Goal: Information Seeking & Learning: Stay updated

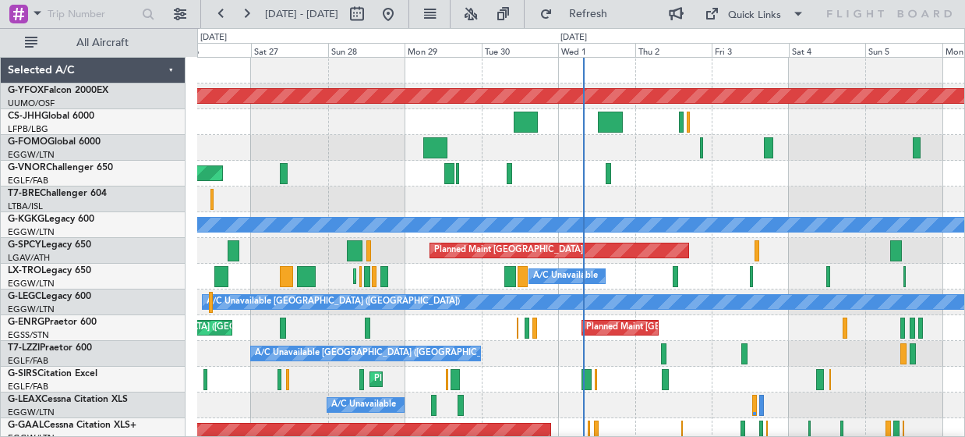
click at [486, 255] on div "AOG Maint Ostafyevo Planned Maint [GEOGRAPHIC_DATA] ([GEOGRAPHIC_DATA]) Planned…" at bounding box center [581, 302] width 768 height 489
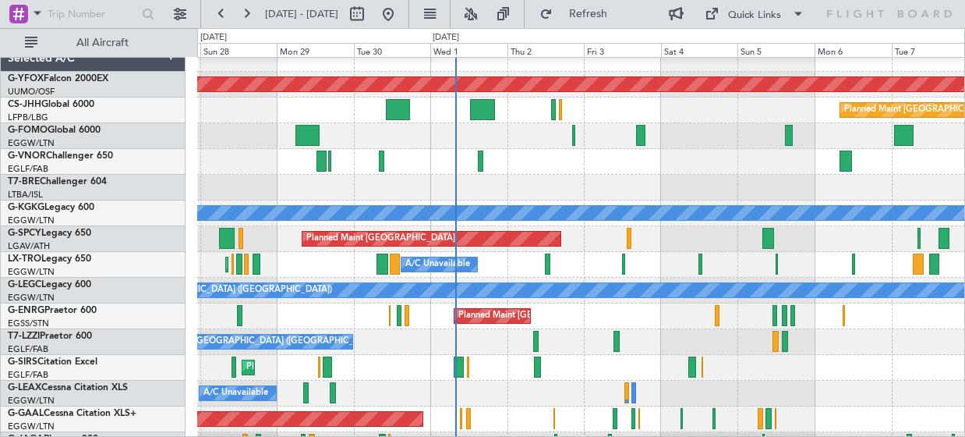
click at [626, 191] on div at bounding box center [581, 188] width 768 height 26
click at [621, 191] on div at bounding box center [581, 188] width 768 height 26
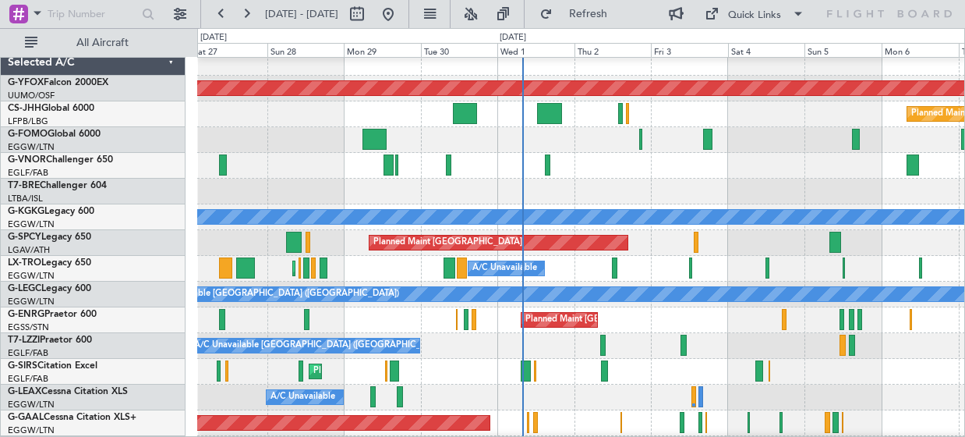
scroll to position [7, 0]
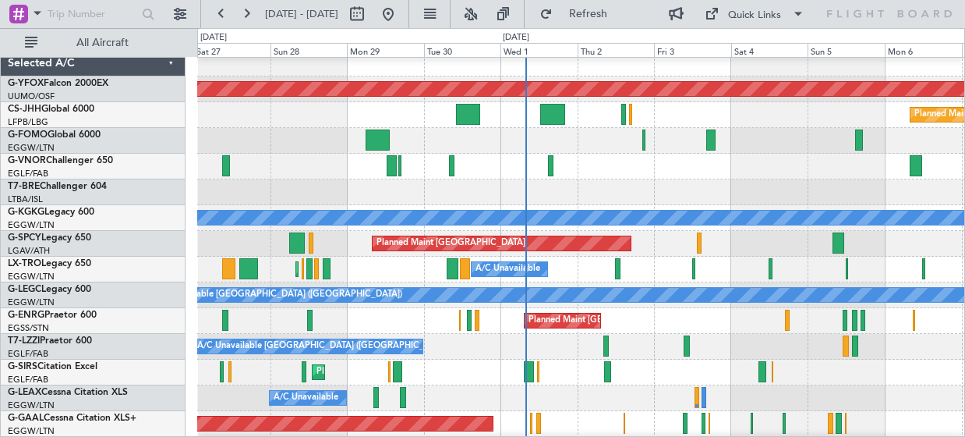
click at [645, 183] on div at bounding box center [581, 192] width 768 height 26
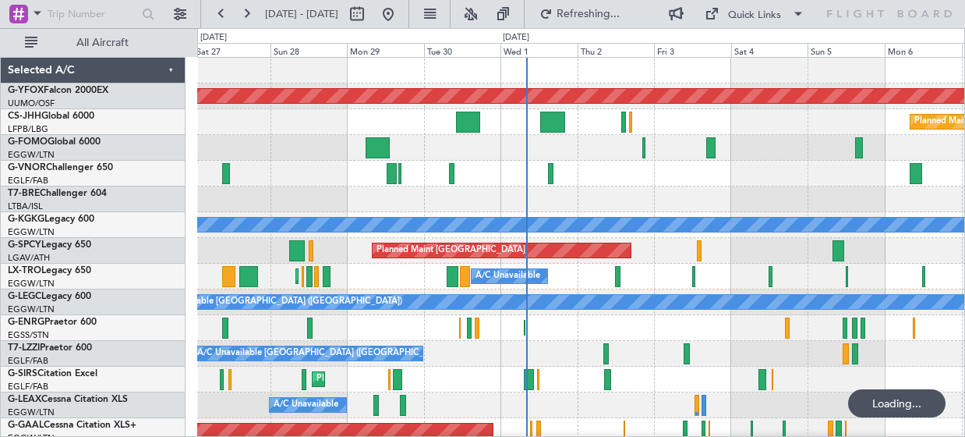
scroll to position [108, 0]
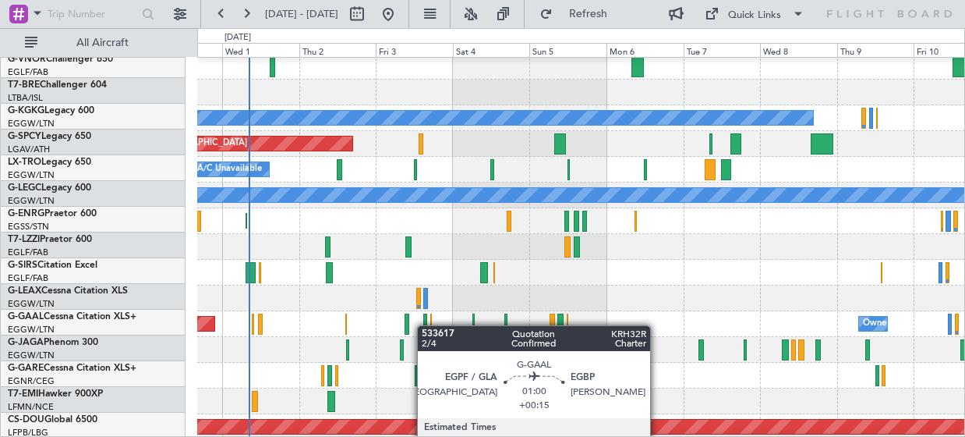
click at [425, 325] on div at bounding box center [425, 323] width 4 height 21
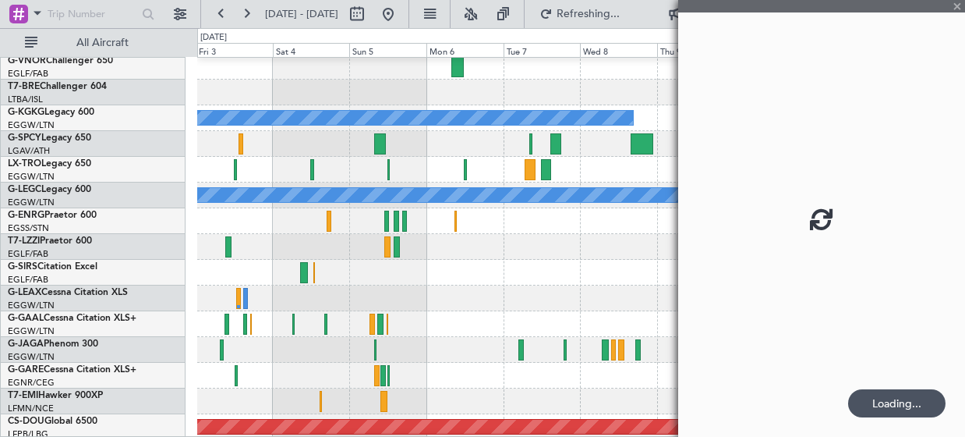
click at [426, 345] on div at bounding box center [581, 350] width 768 height 26
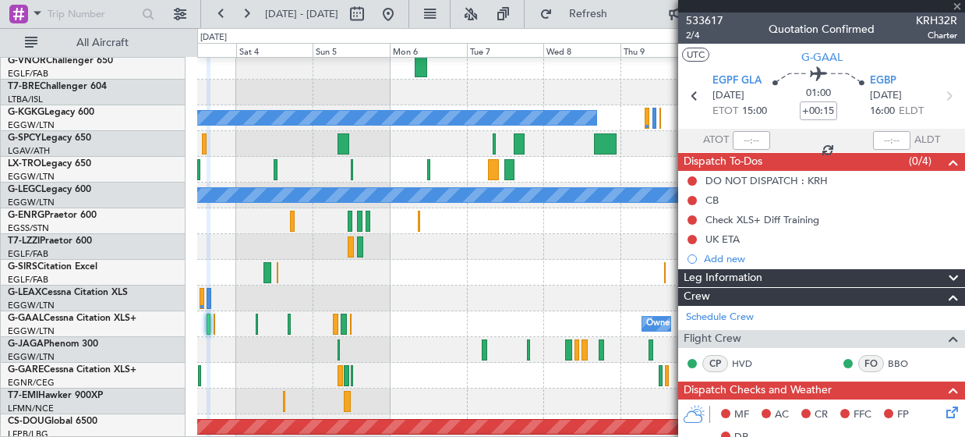
click at [955, 2] on div at bounding box center [821, 6] width 287 height 12
click at [959, 9] on span at bounding box center [957, 7] width 16 height 14
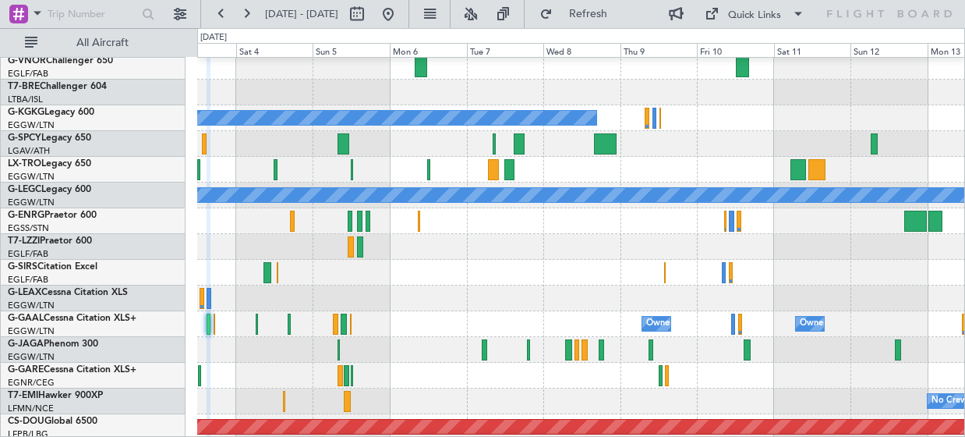
type input "0"
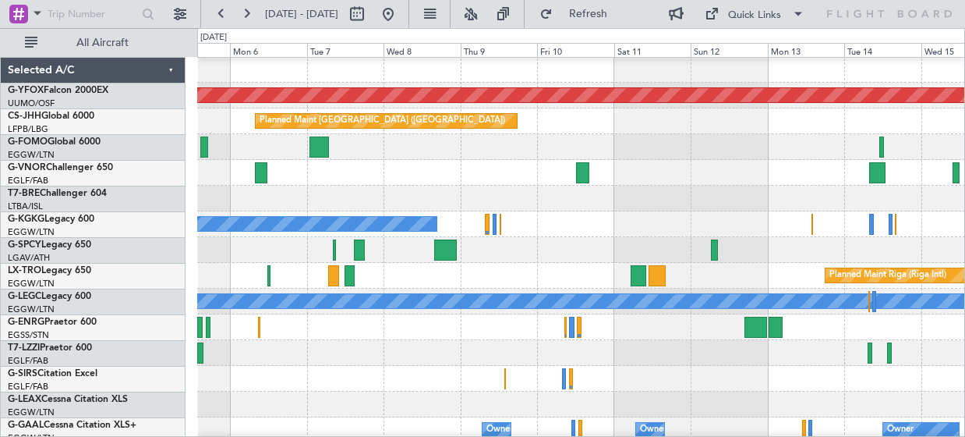
scroll to position [1, 0]
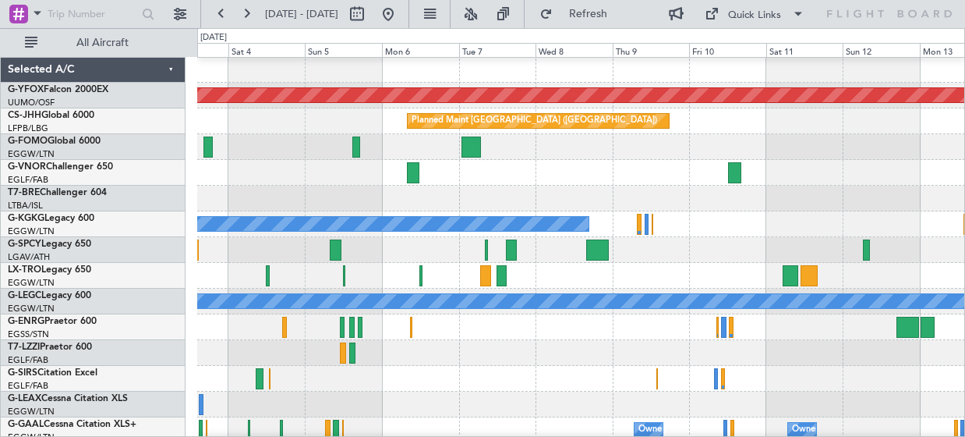
click at [918, 206] on div at bounding box center [581, 199] width 768 height 26
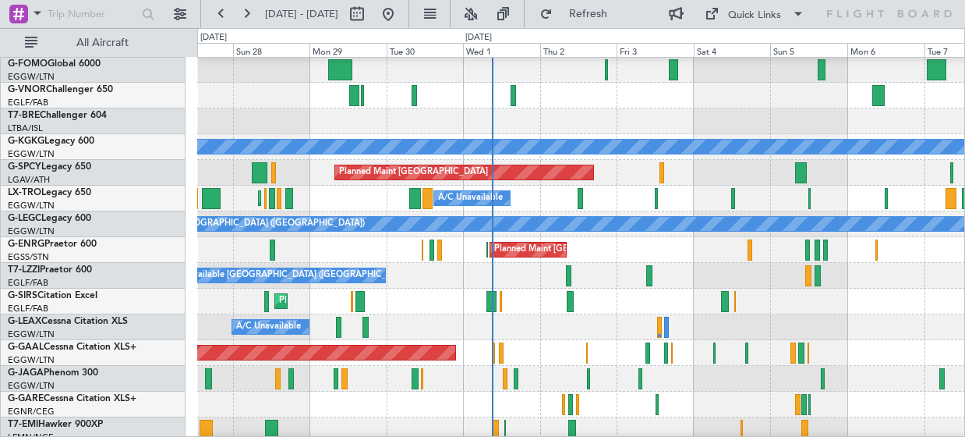
scroll to position [79, 0]
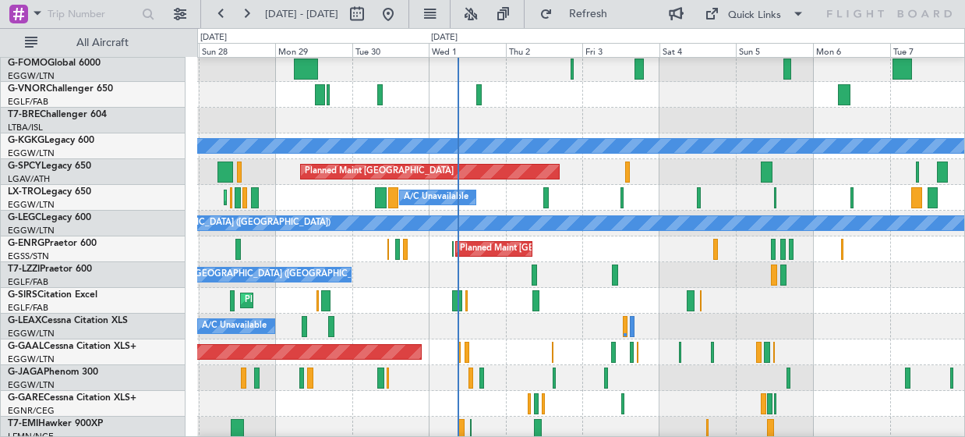
click at [665, 394] on div at bounding box center [581, 404] width 768 height 26
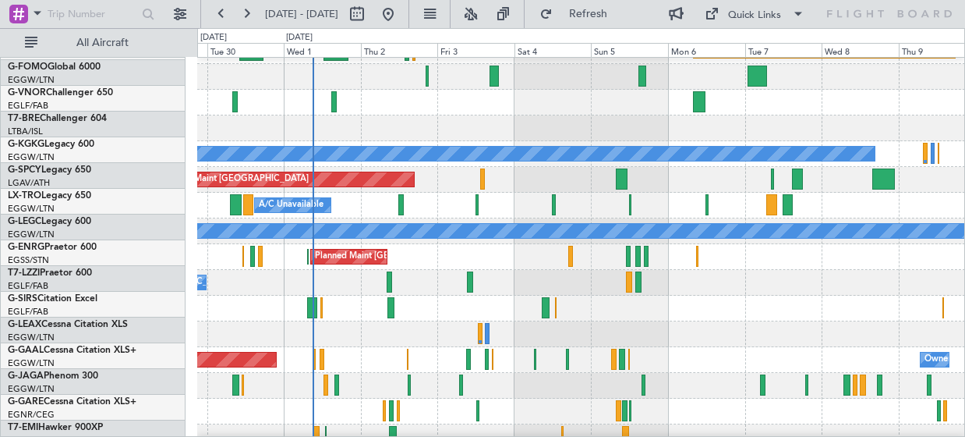
scroll to position [62, 0]
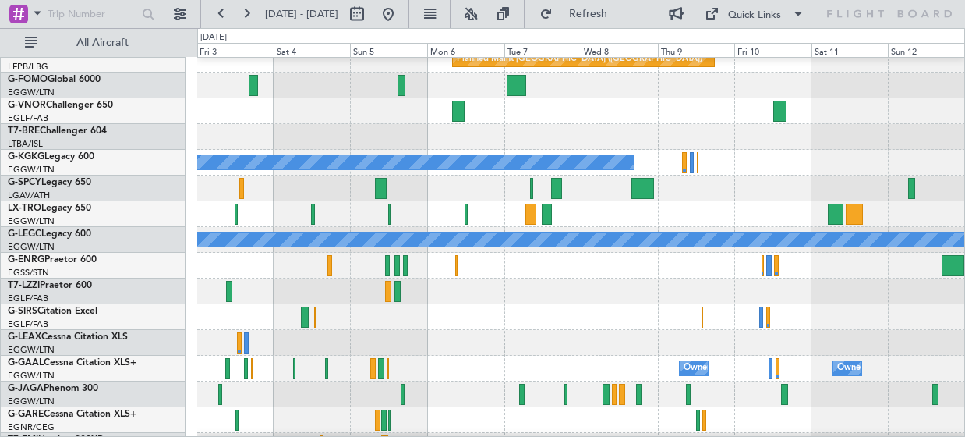
click at [480, 290] on div at bounding box center [581, 291] width 768 height 26
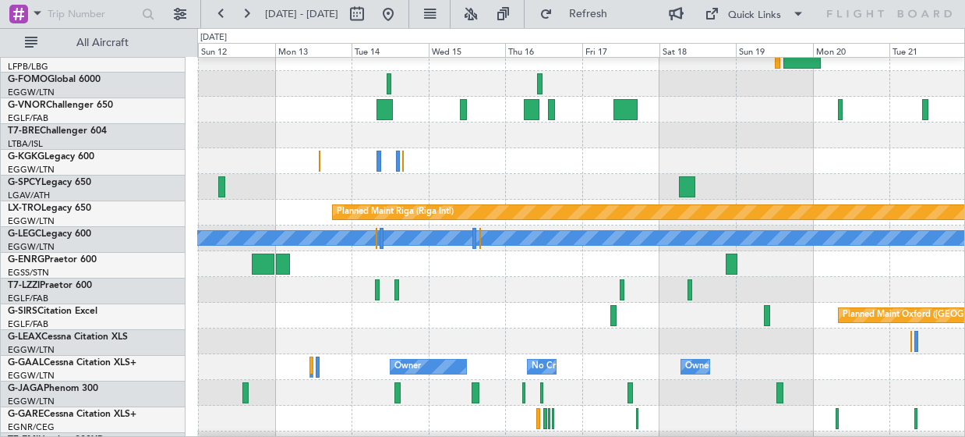
scroll to position [64, 0]
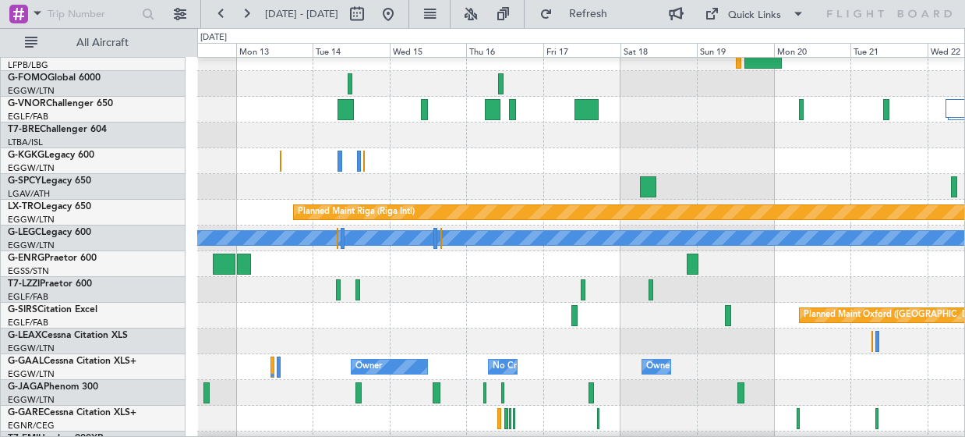
click at [750, 278] on div "AOG Maint Ostafyevo Planned Maint Riga (Riga Intl) A/C Unavailable London (Luto…" at bounding box center [581, 238] width 768 height 489
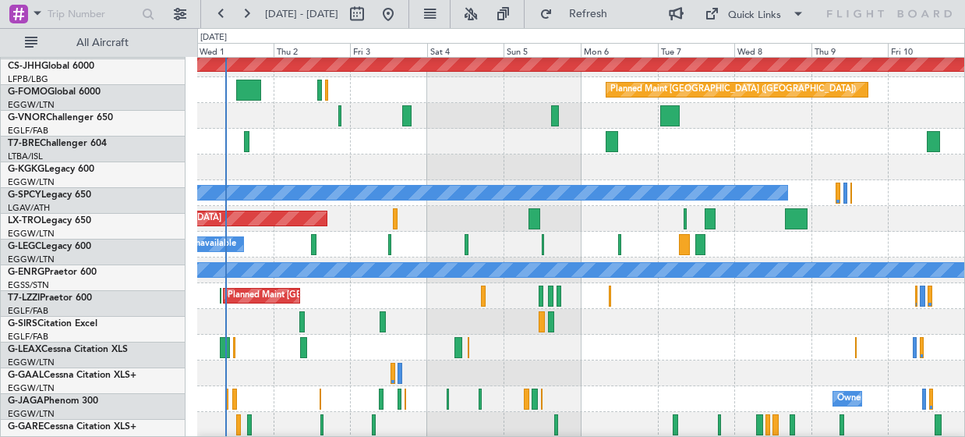
scroll to position [26, 0]
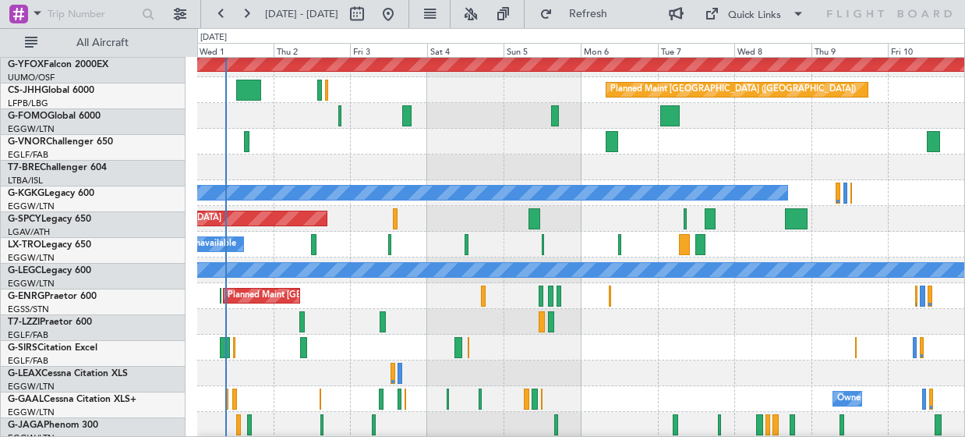
click at [820, 212] on div "Planned Maint [GEOGRAPHIC_DATA]" at bounding box center [581, 219] width 768 height 26
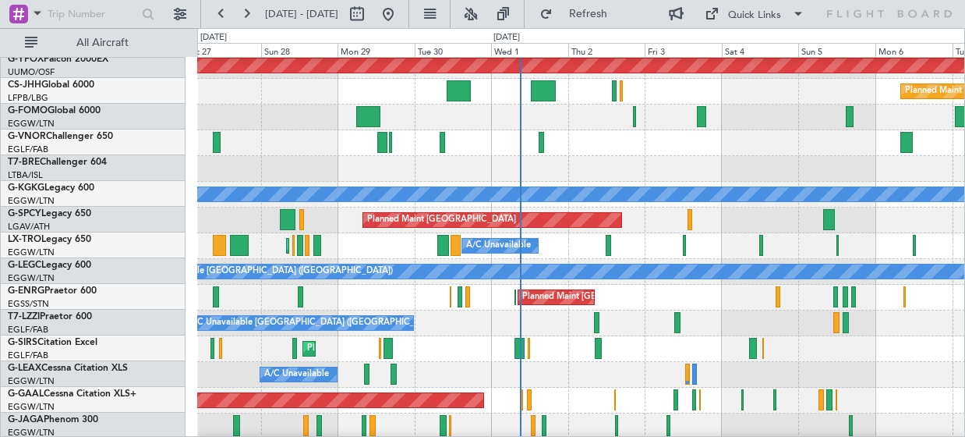
scroll to position [30, 0]
click at [606, 149] on div "Planned Maint [GEOGRAPHIC_DATA] ([GEOGRAPHIC_DATA])" at bounding box center [581, 143] width 768 height 26
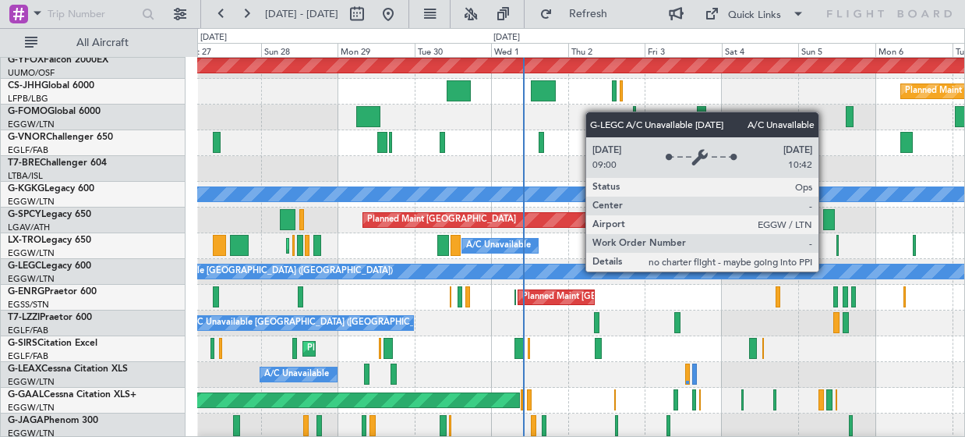
click at [642, 275] on div "A/C Unavailable [GEOGRAPHIC_DATA] ([GEOGRAPHIC_DATA])" at bounding box center [934, 271] width 1597 height 14
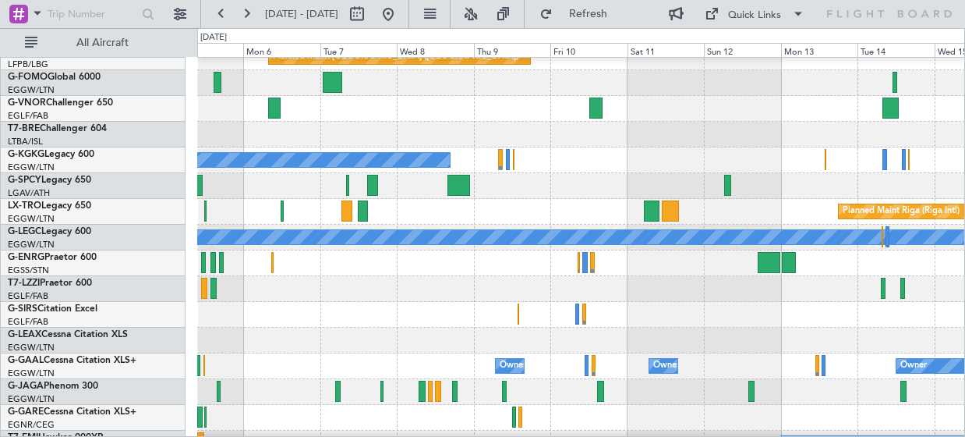
scroll to position [0, 0]
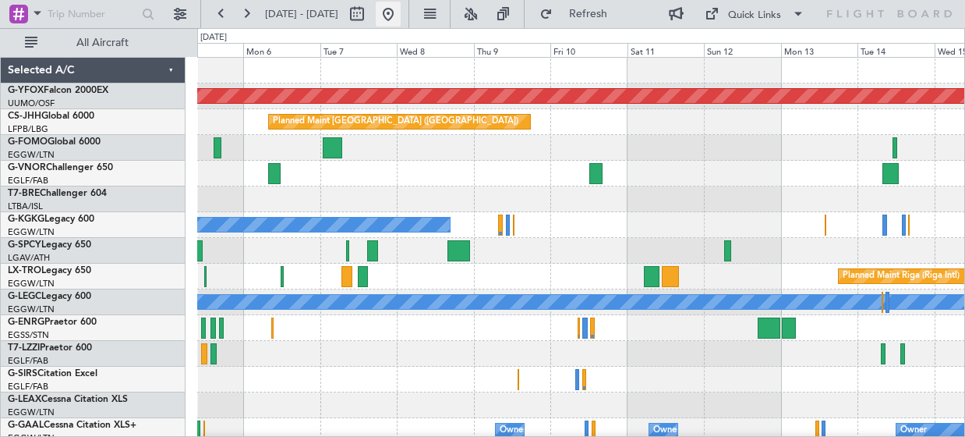
click at [401, 5] on button at bounding box center [388, 14] width 25 height 25
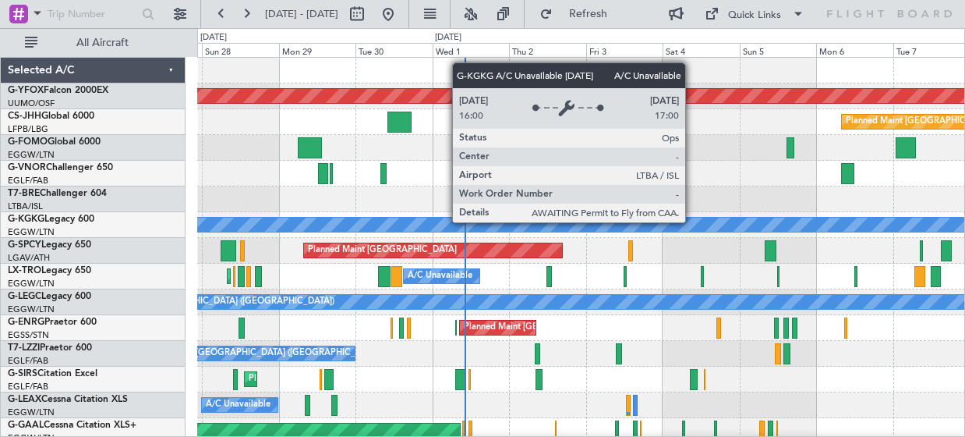
click at [575, 224] on div "A/C Unavailable [GEOGRAPHIC_DATA] (Ataturk)" at bounding box center [293, 224] width 1462 height 14
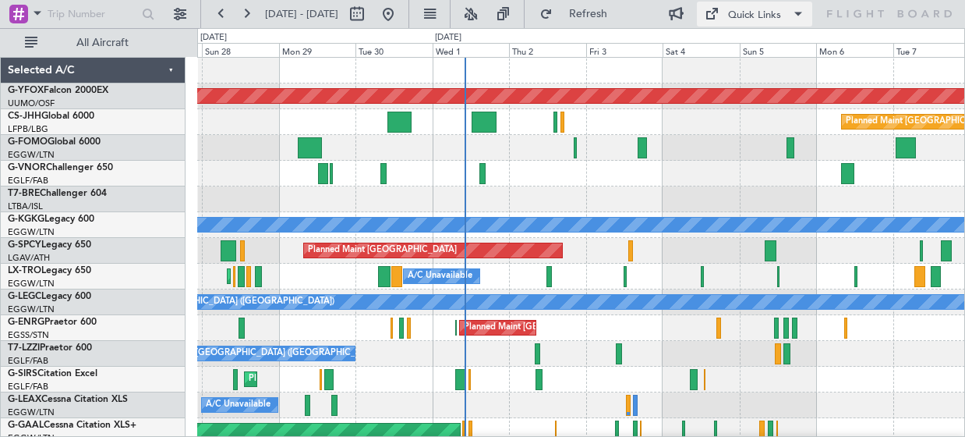
click at [758, 17] on div "Quick Links" at bounding box center [754, 16] width 53 height 16
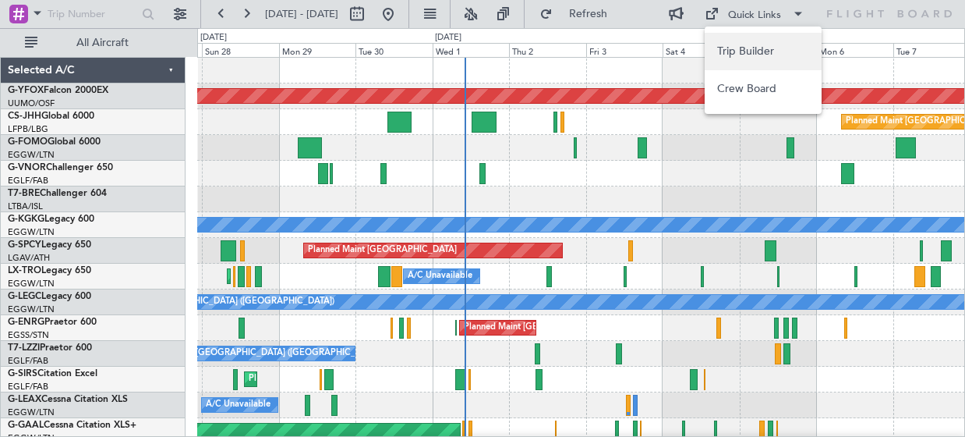
click at [758, 49] on button "Trip Builder" at bounding box center [763, 51] width 117 height 37
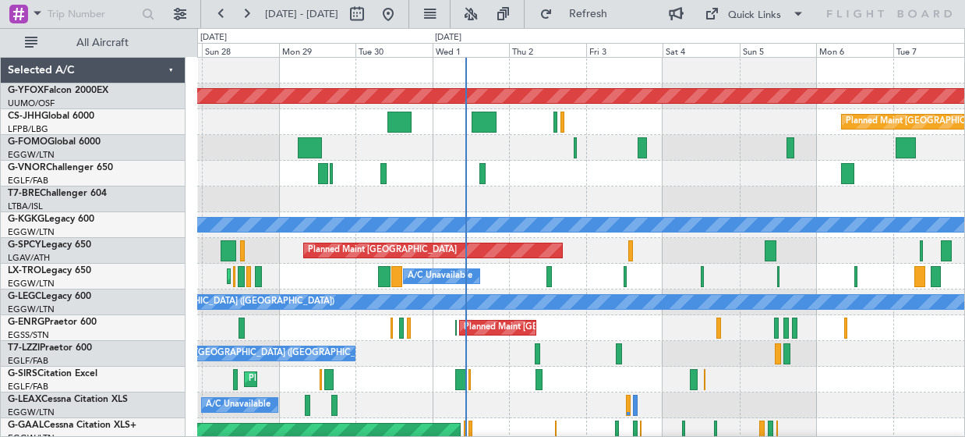
click at [507, 398] on div "AOG Maint Ostafyevo Planned Maint Paris (Le Bourget) Planned Maint Paris (Le Bo…" at bounding box center [581, 302] width 768 height 489
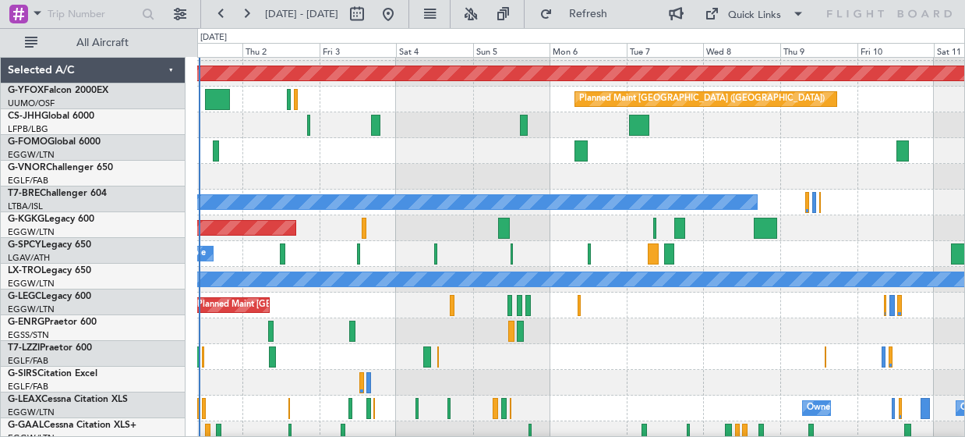
click at [780, 359] on div at bounding box center [581, 357] width 768 height 26
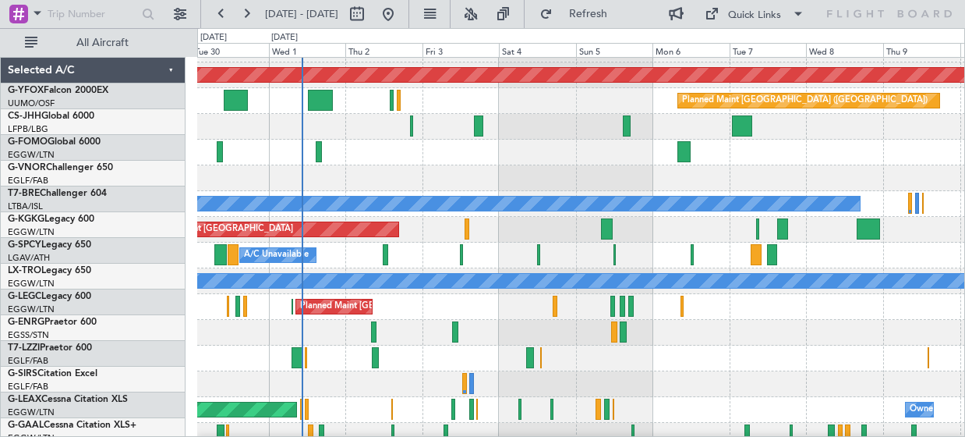
scroll to position [21, 0]
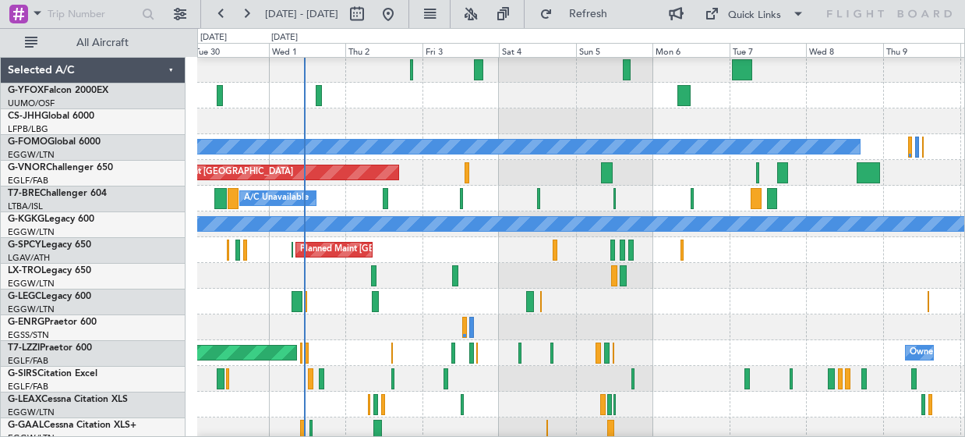
scroll to position [108, 0]
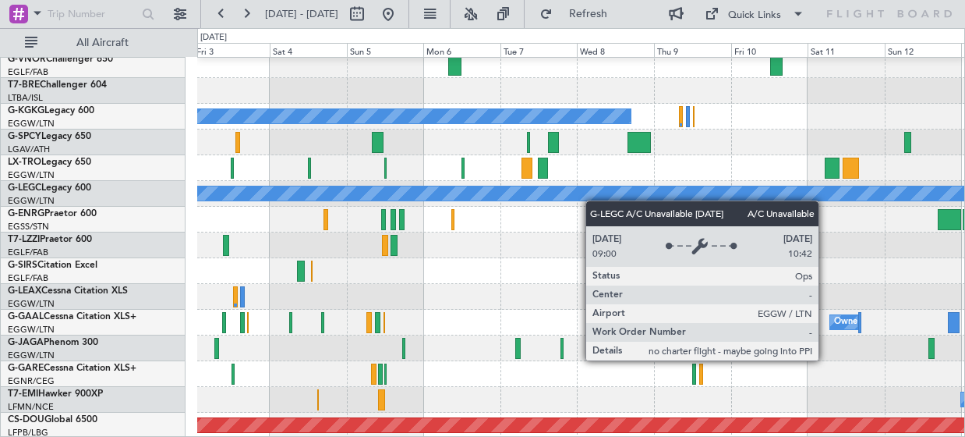
click at [458, 200] on div "A/C Unavailable [GEOGRAPHIC_DATA] (Ataturk) Planned Maint [GEOGRAPHIC_DATA] A/C…" at bounding box center [581, 193] width 768 height 489
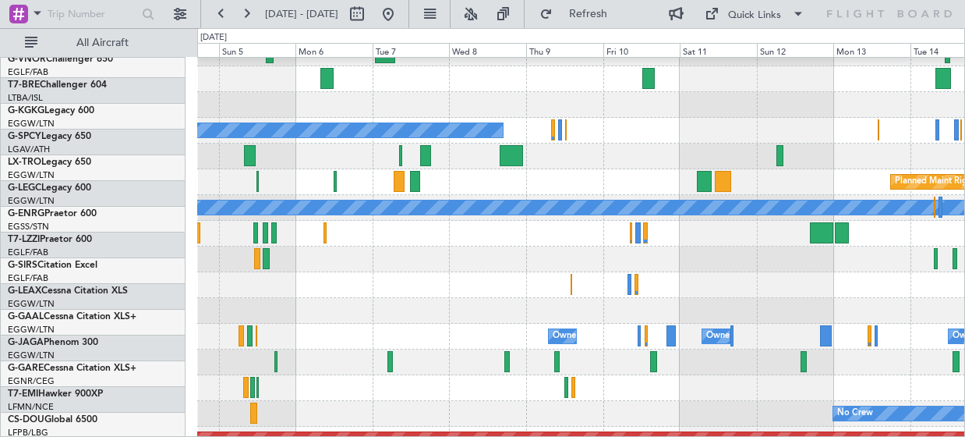
scroll to position [94, 0]
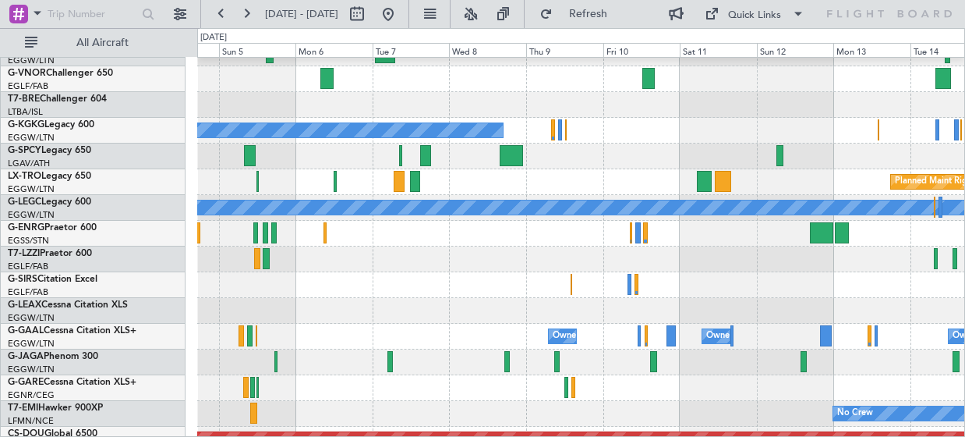
click at [508, 259] on div at bounding box center [581, 259] width 768 height 26
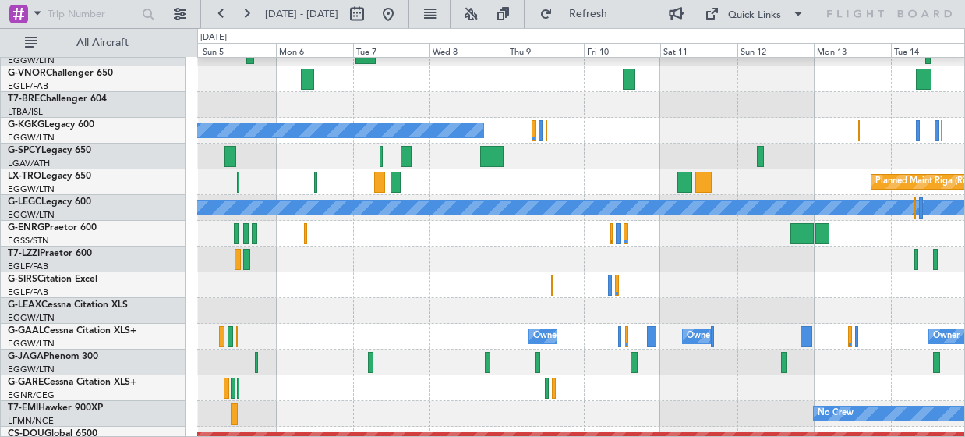
click at [809, 278] on div "Planned Maint [GEOGRAPHIC_DATA] ([GEOGRAPHIC_DATA]) A/C Unavailable [GEOGRAPHIC…" at bounding box center [581, 207] width 768 height 489
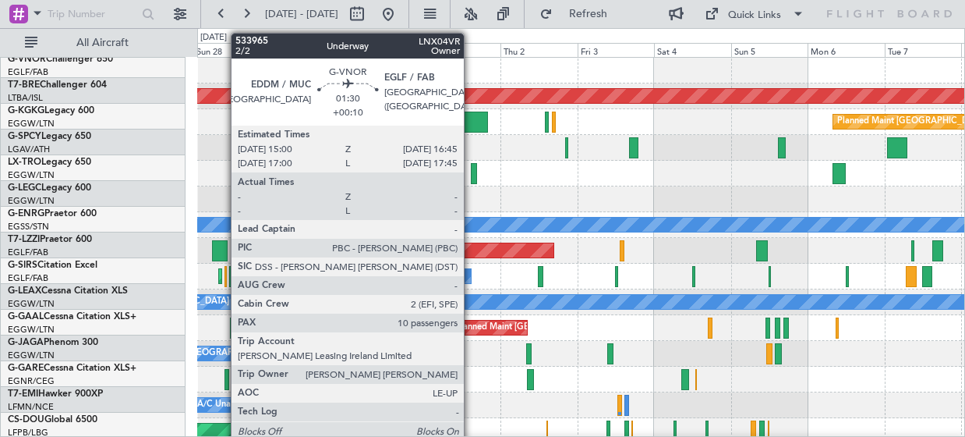
scroll to position [0, 0]
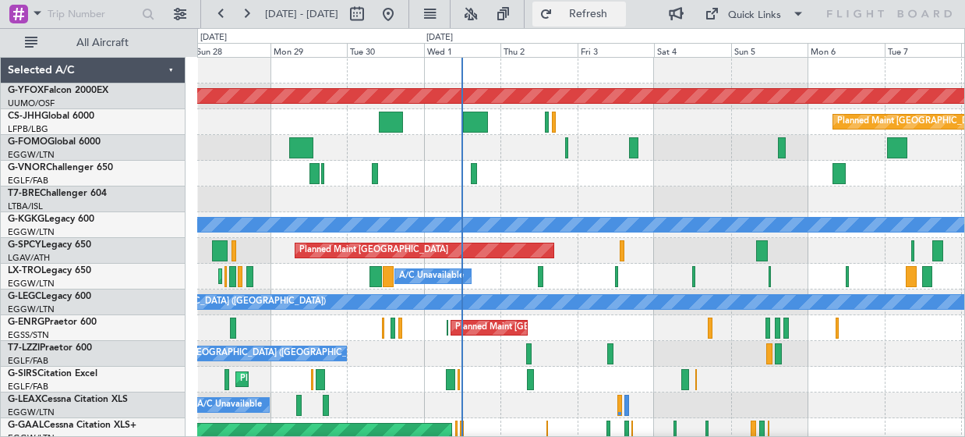
click at [621, 9] on span "Refresh" at bounding box center [588, 14] width 65 height 11
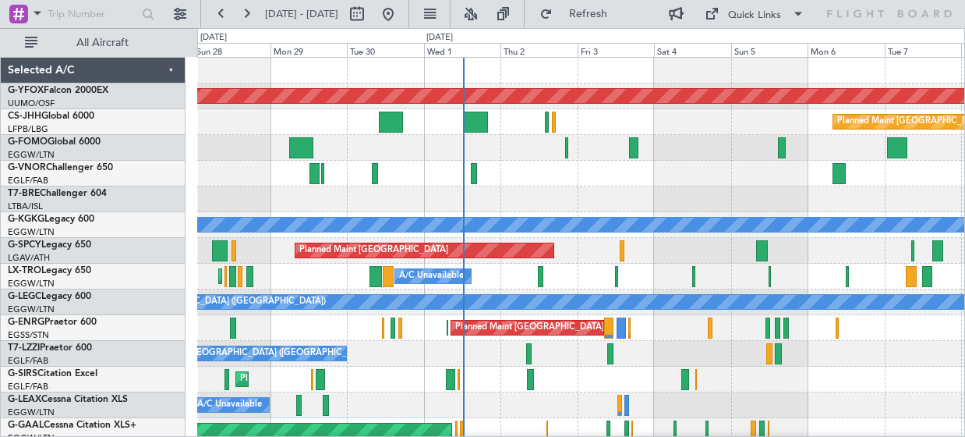
click at [408, 257] on div "Planned Maint [GEOGRAPHIC_DATA]" at bounding box center [581, 251] width 768 height 26
click at [725, 193] on div at bounding box center [581, 199] width 768 height 26
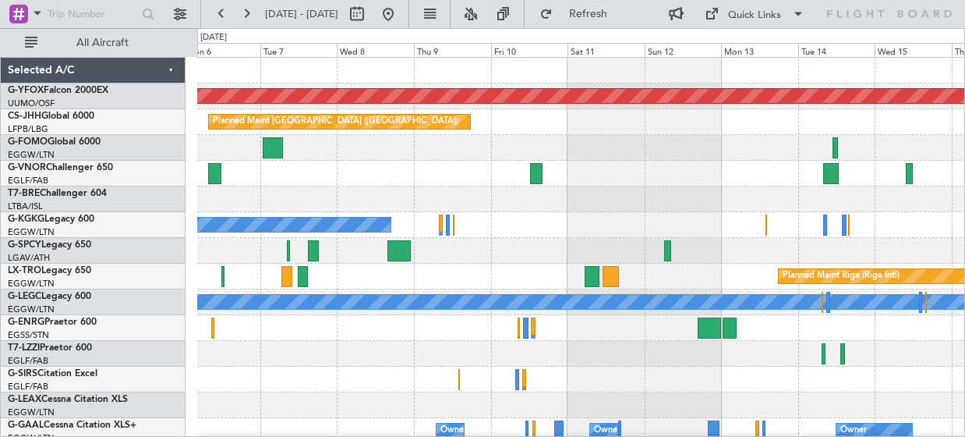
click at [267, 197] on div at bounding box center [581, 199] width 768 height 26
click at [401, 6] on button at bounding box center [388, 14] width 25 height 25
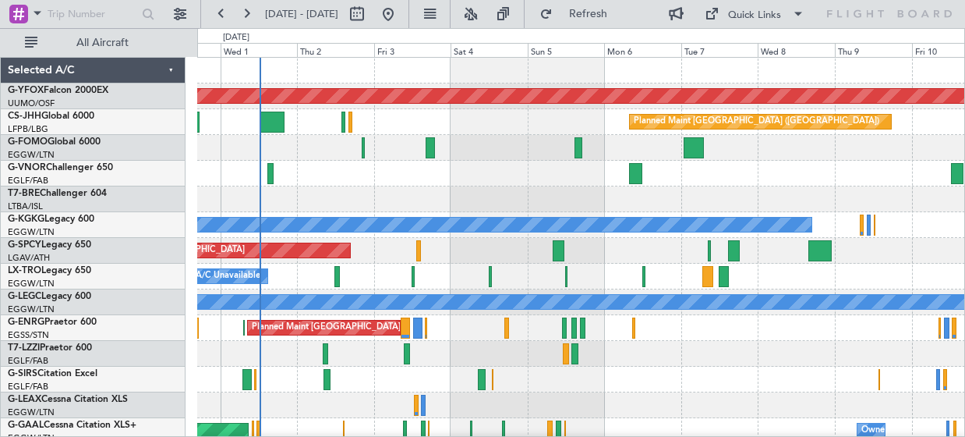
click at [706, 359] on div "A/C Unavailable [GEOGRAPHIC_DATA] ([GEOGRAPHIC_DATA])" at bounding box center [581, 354] width 768 height 26
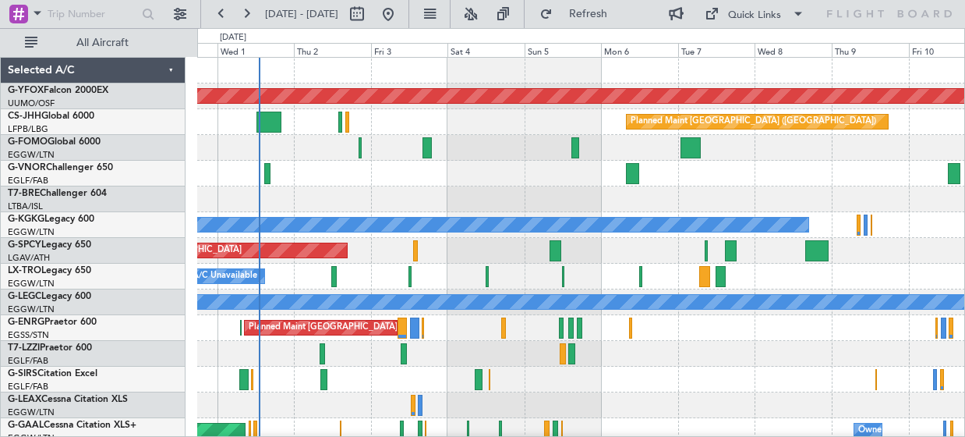
scroll to position [6, 0]
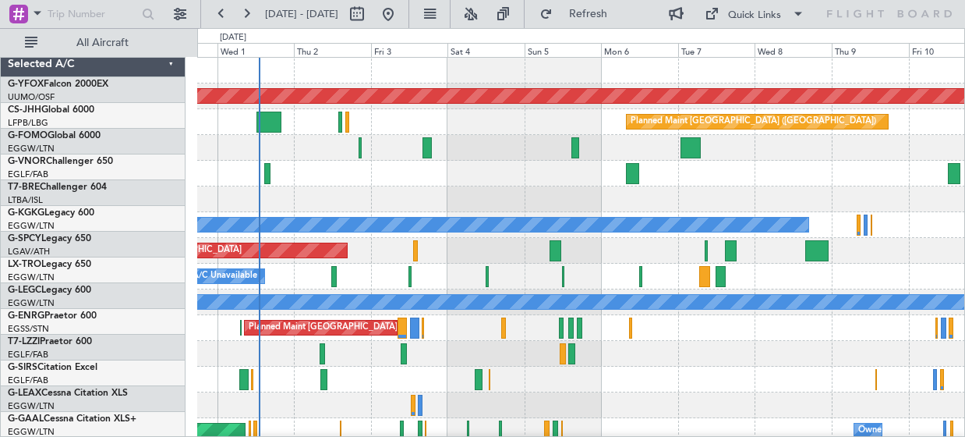
click at [472, 341] on div "A/C Unavailable [GEOGRAPHIC_DATA] ([GEOGRAPHIC_DATA])" at bounding box center [581, 354] width 768 height 26
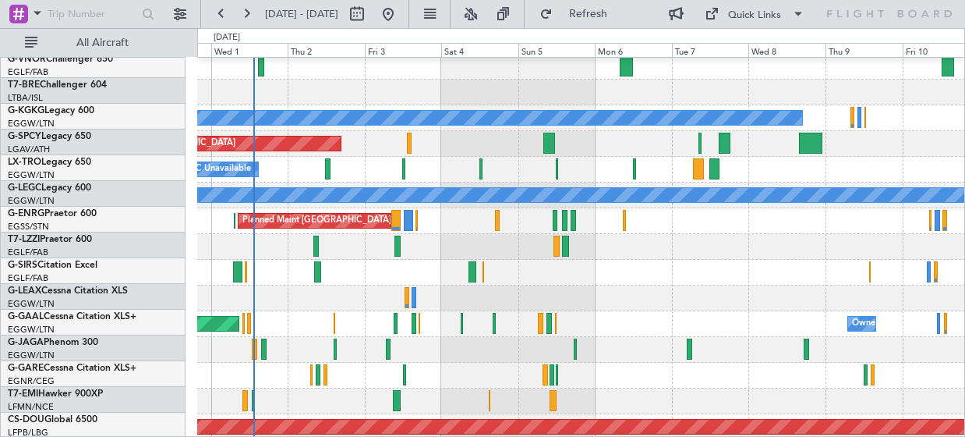
scroll to position [106, 0]
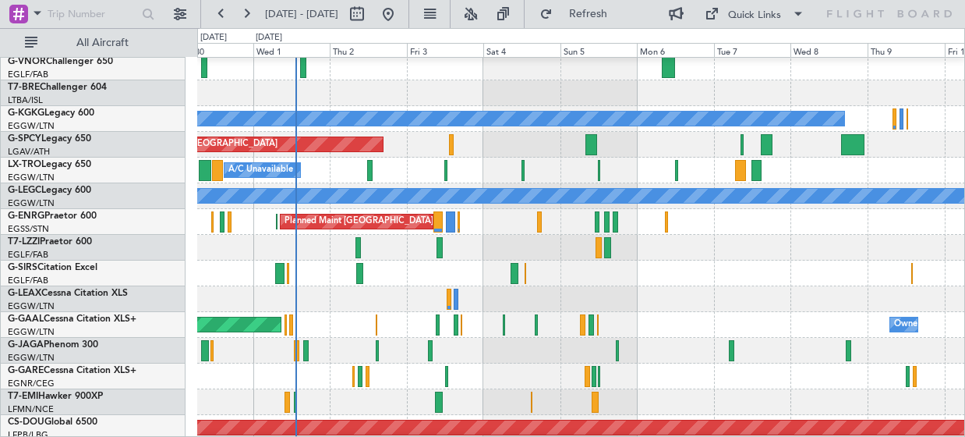
click at [794, 275] on div "Planned Maint [GEOGRAPHIC_DATA] ([GEOGRAPHIC_DATA])" at bounding box center [581, 273] width 768 height 26
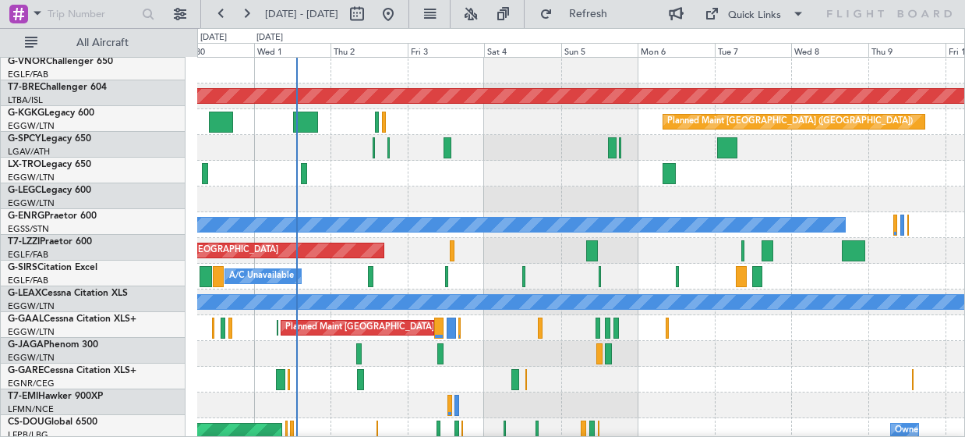
scroll to position [0, 0]
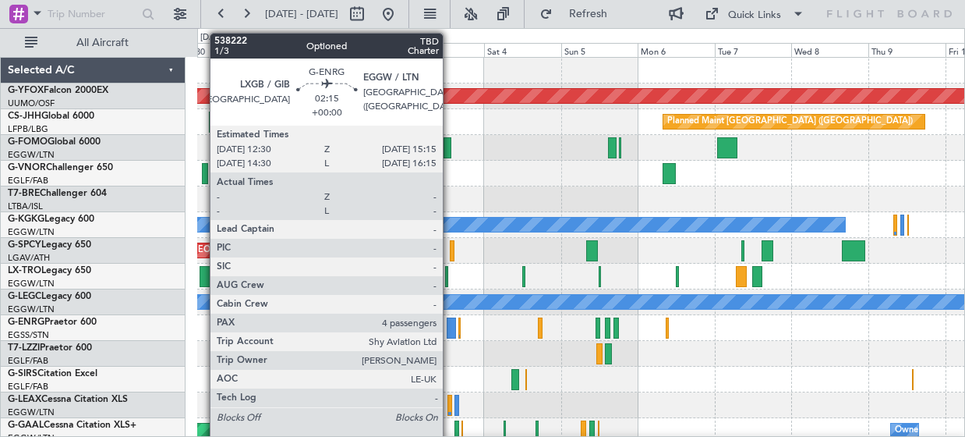
click at [451, 325] on div at bounding box center [451, 327] width 9 height 21
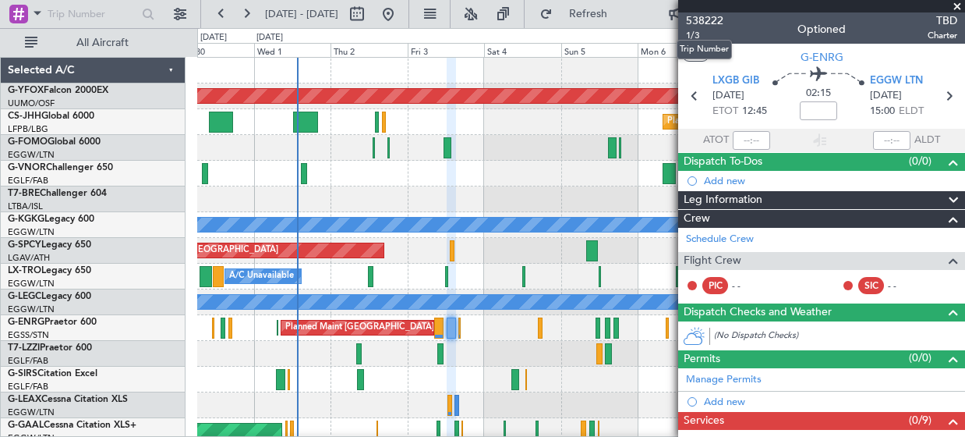
drag, startPoint x: 713, startPoint y: 24, endPoint x: 713, endPoint y: 35, distance: 10.9
click at [713, 24] on span "538222" at bounding box center [704, 20] width 37 height 16
click at [956, 6] on span at bounding box center [957, 7] width 16 height 14
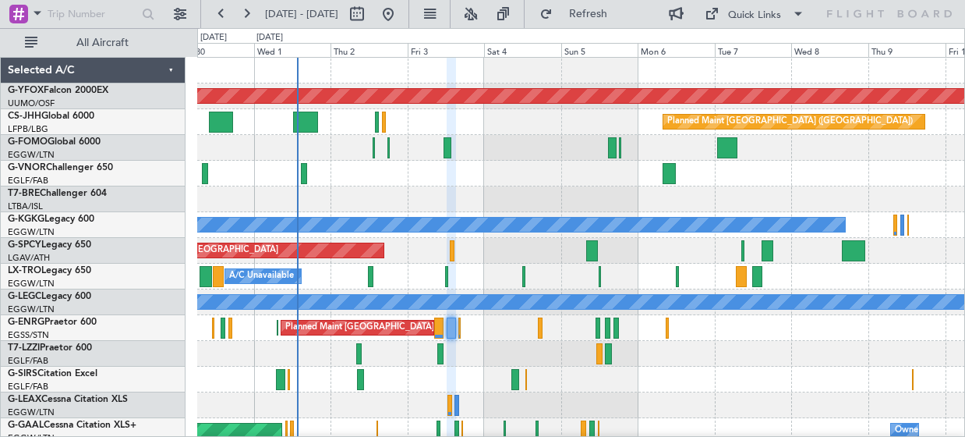
type input "0"
click at [577, 341] on div "A/C Unavailable [GEOGRAPHIC_DATA] ([GEOGRAPHIC_DATA])" at bounding box center [581, 354] width 768 height 26
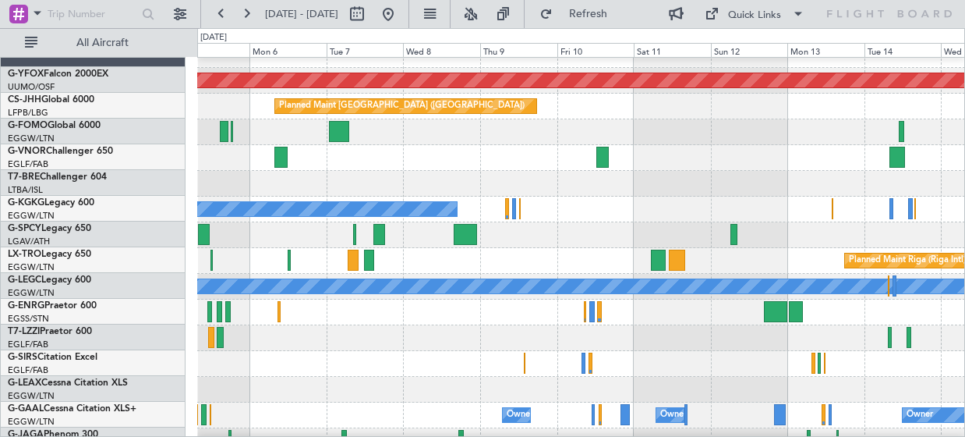
scroll to position [16, 0]
click at [709, 310] on div "Planned Maint [GEOGRAPHIC_DATA] ([GEOGRAPHIC_DATA])" at bounding box center [581, 312] width 768 height 26
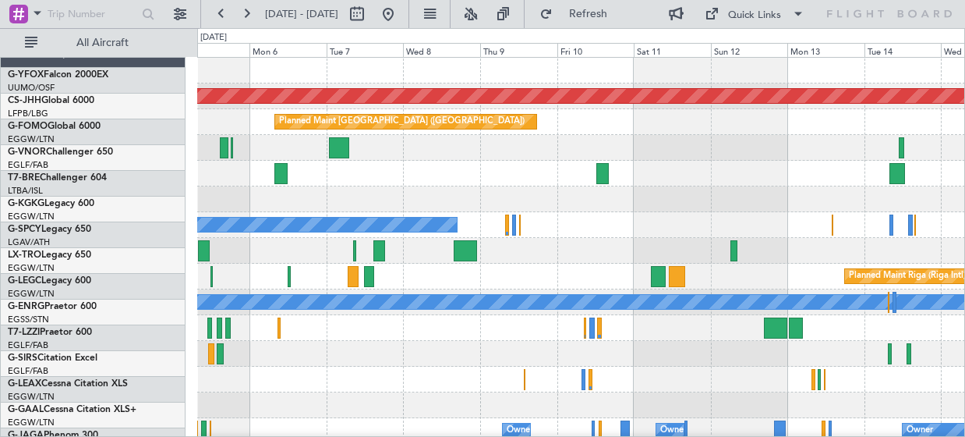
scroll to position [0, 0]
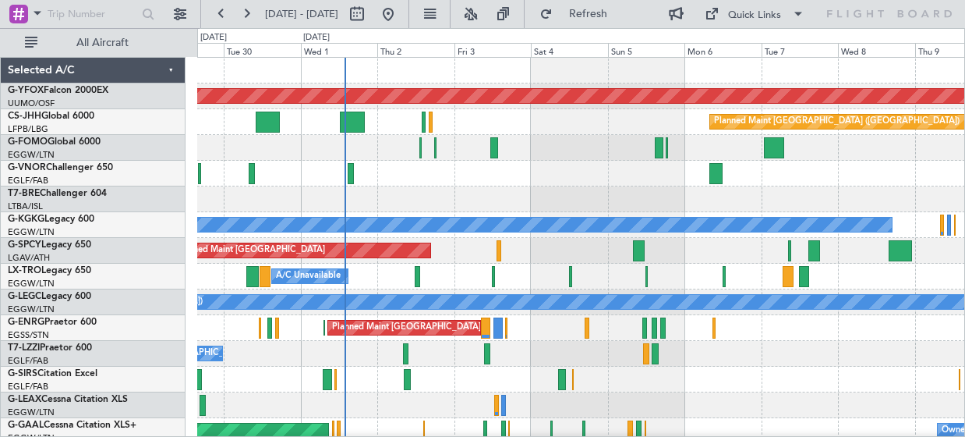
click at [942, 228] on div "A/C Unavailable [GEOGRAPHIC_DATA] (Ataturk)" at bounding box center [581, 225] width 768 height 26
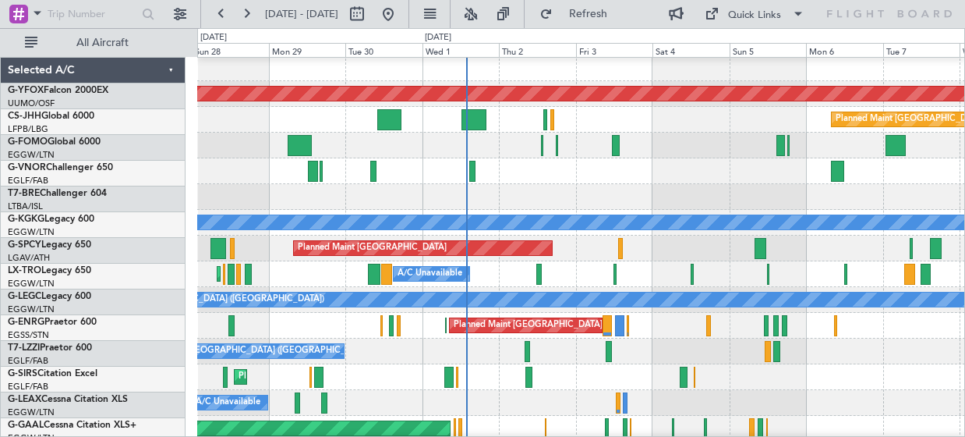
scroll to position [2, 0]
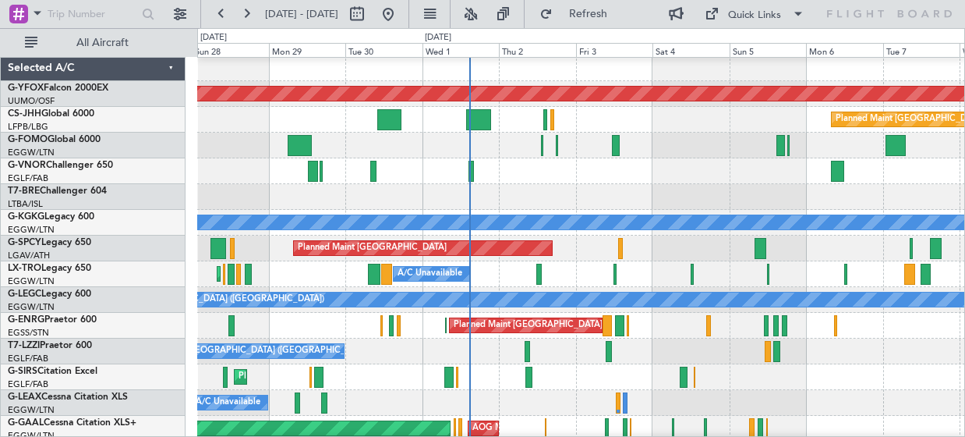
click at [265, 264] on div "Planned Maint London (Luton) A/C Unavailable" at bounding box center [581, 274] width 768 height 26
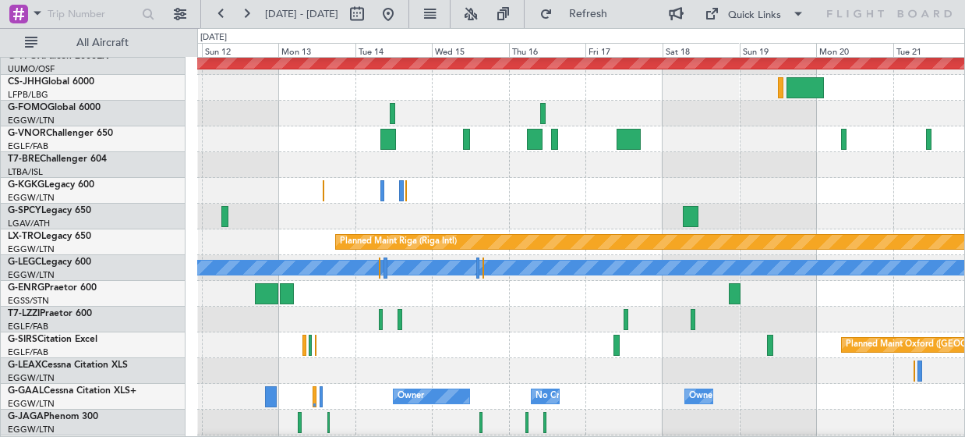
scroll to position [34, 0]
click at [641, 292] on div at bounding box center [581, 294] width 768 height 26
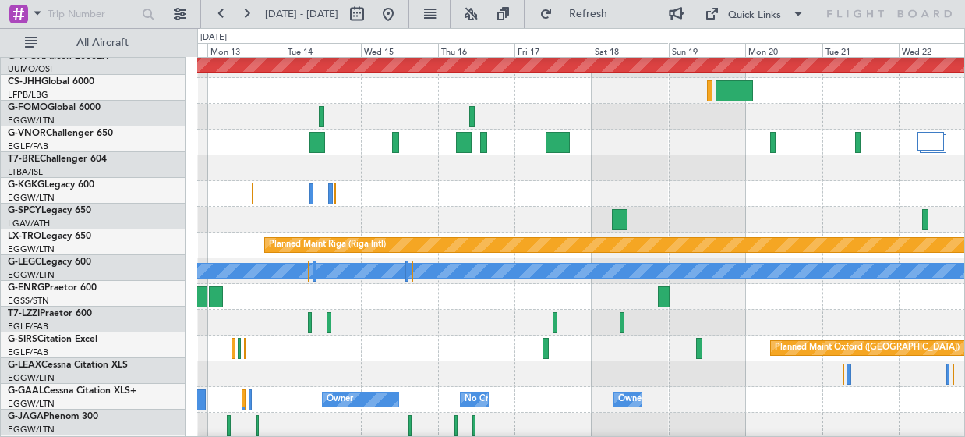
scroll to position [30, 0]
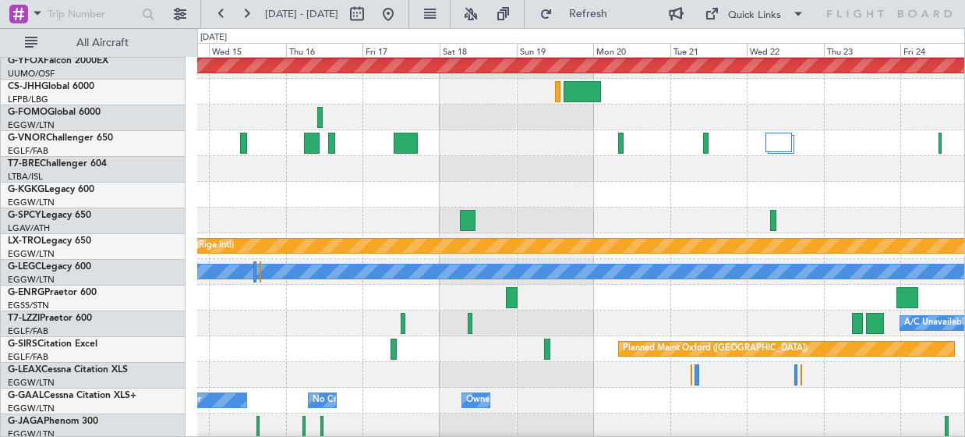
click at [618, 314] on div "A/C Unavailable [GEOGRAPHIC_DATA] ([GEOGRAPHIC_DATA])" at bounding box center [581, 323] width 768 height 26
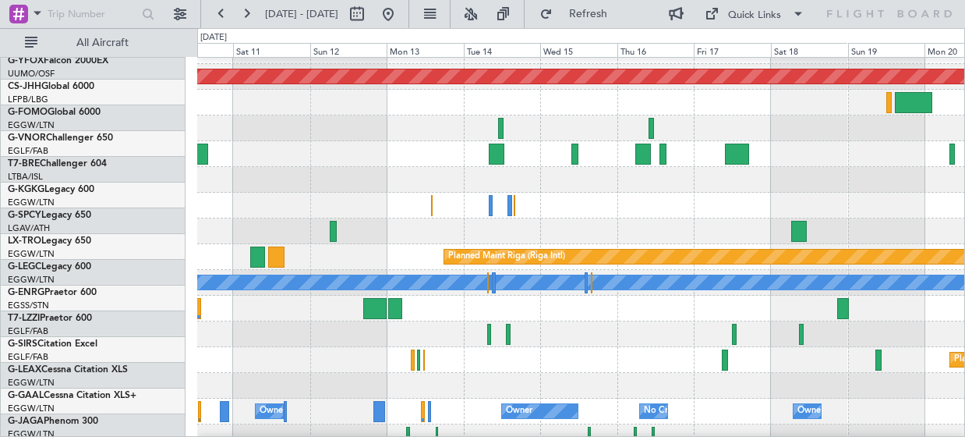
click at [801, 218] on div at bounding box center [581, 231] width 768 height 26
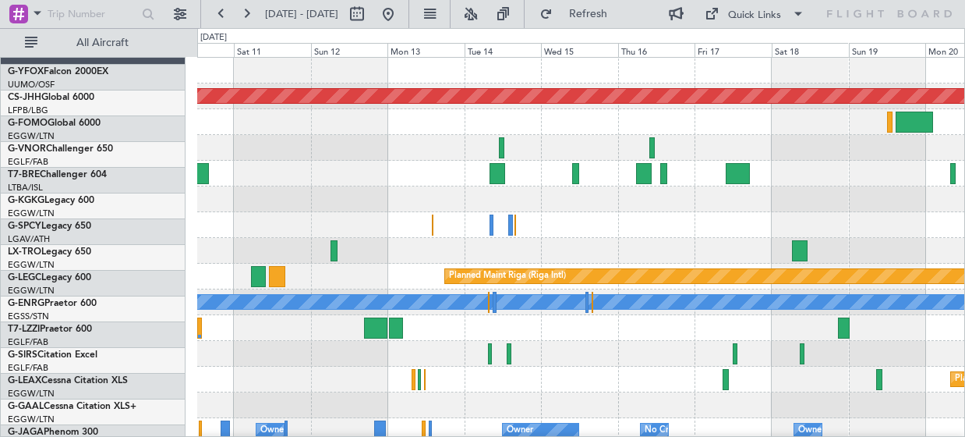
scroll to position [0, 0]
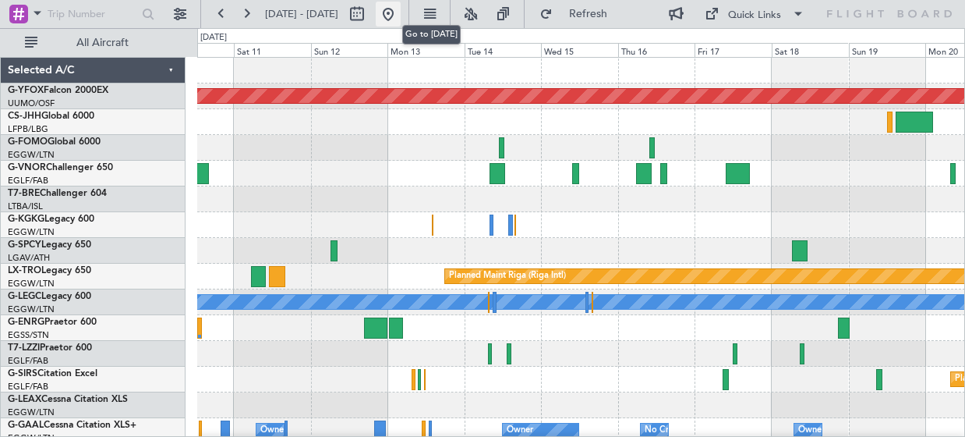
click at [401, 5] on button at bounding box center [388, 14] width 25 height 25
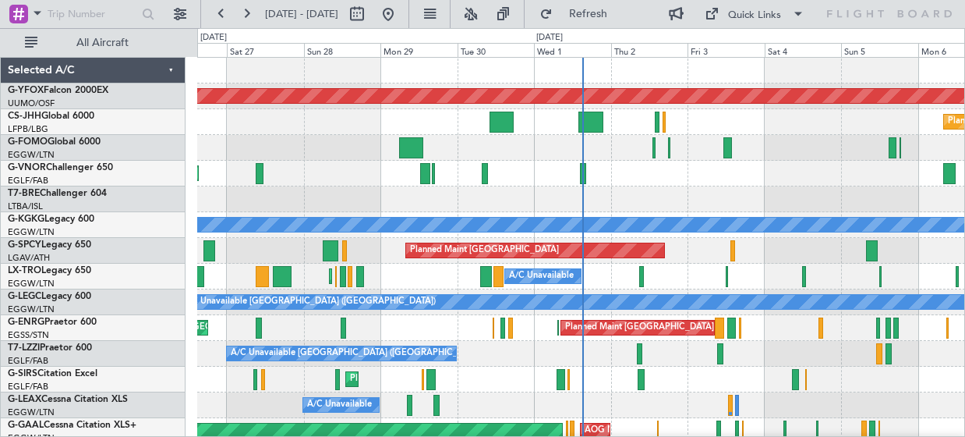
click at [569, 341] on div "A/C Unavailable [GEOGRAPHIC_DATA] ([GEOGRAPHIC_DATA])" at bounding box center [581, 354] width 768 height 26
